Goal: Information Seeking & Learning: Learn about a topic

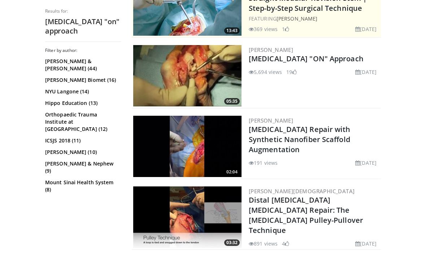
scroll to position [199, 0]
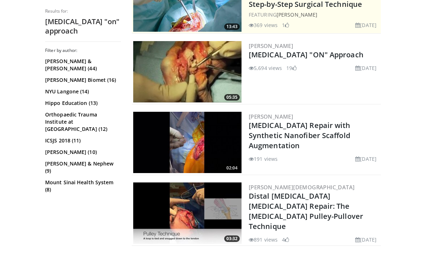
click at [303, 60] on link "Triceps "ON" Approach" at bounding box center [306, 55] width 115 height 10
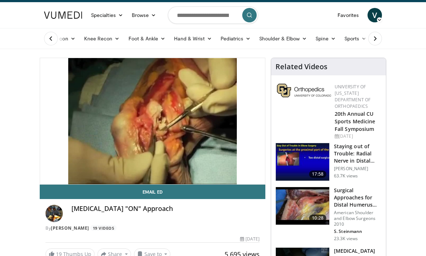
scroll to position [14, 0]
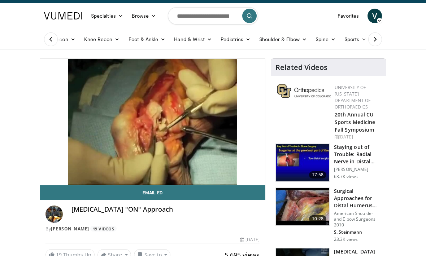
click at [294, 169] on img at bounding box center [302, 163] width 53 height 38
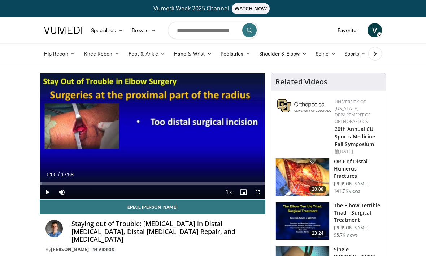
click at [291, 172] on img at bounding box center [302, 177] width 53 height 38
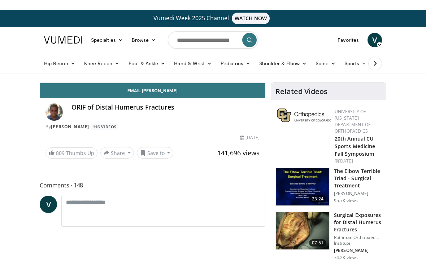
scroll to position [9, 0]
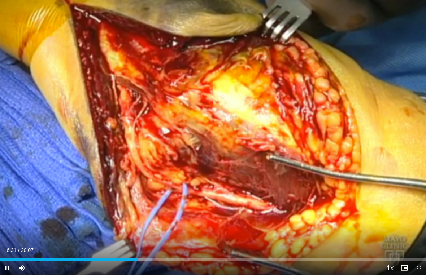
click at [400, 46] on div "10 seconds Tap to unmute" at bounding box center [213, 137] width 426 height 275
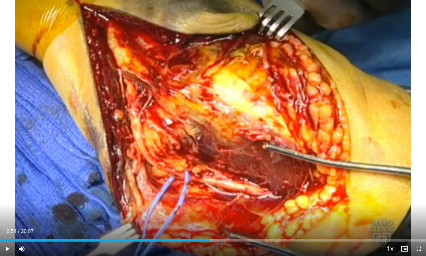
scroll to position [114, 0]
